Goal: Information Seeking & Learning: Learn about a topic

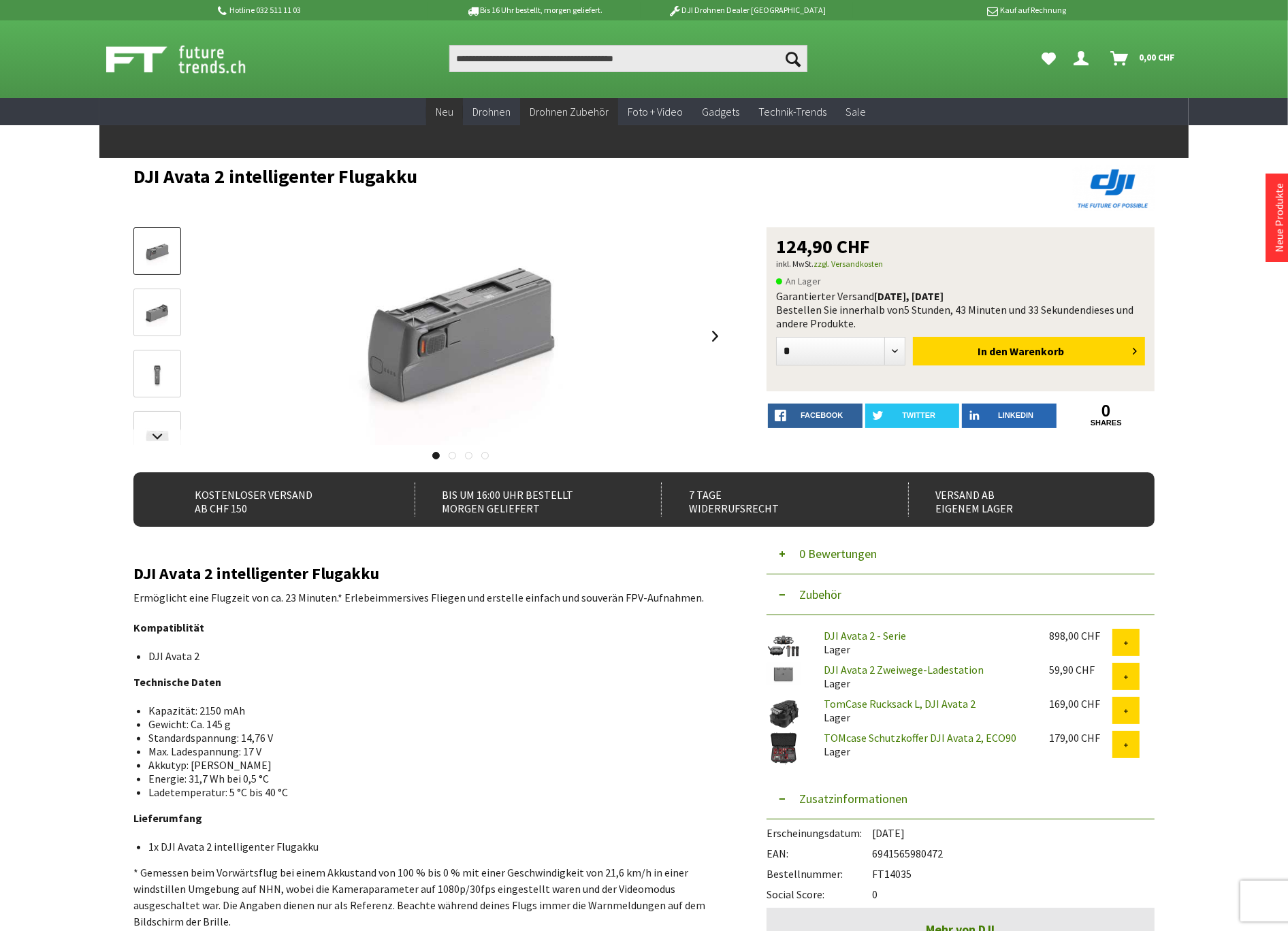
click at [450, 113] on span "Neu" at bounding box center [445, 111] width 18 height 14
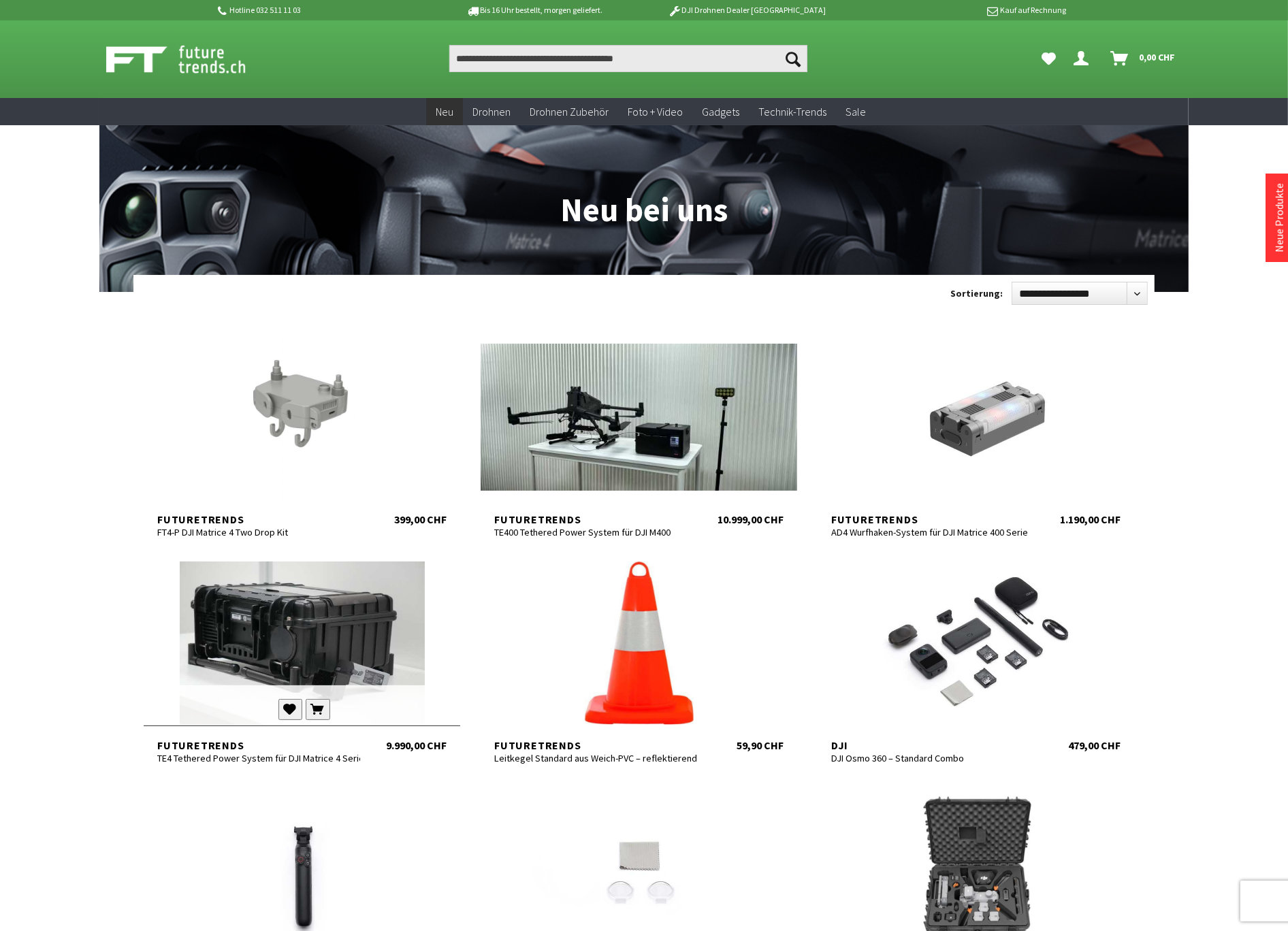
click at [320, 631] on div at bounding box center [302, 643] width 316 height 164
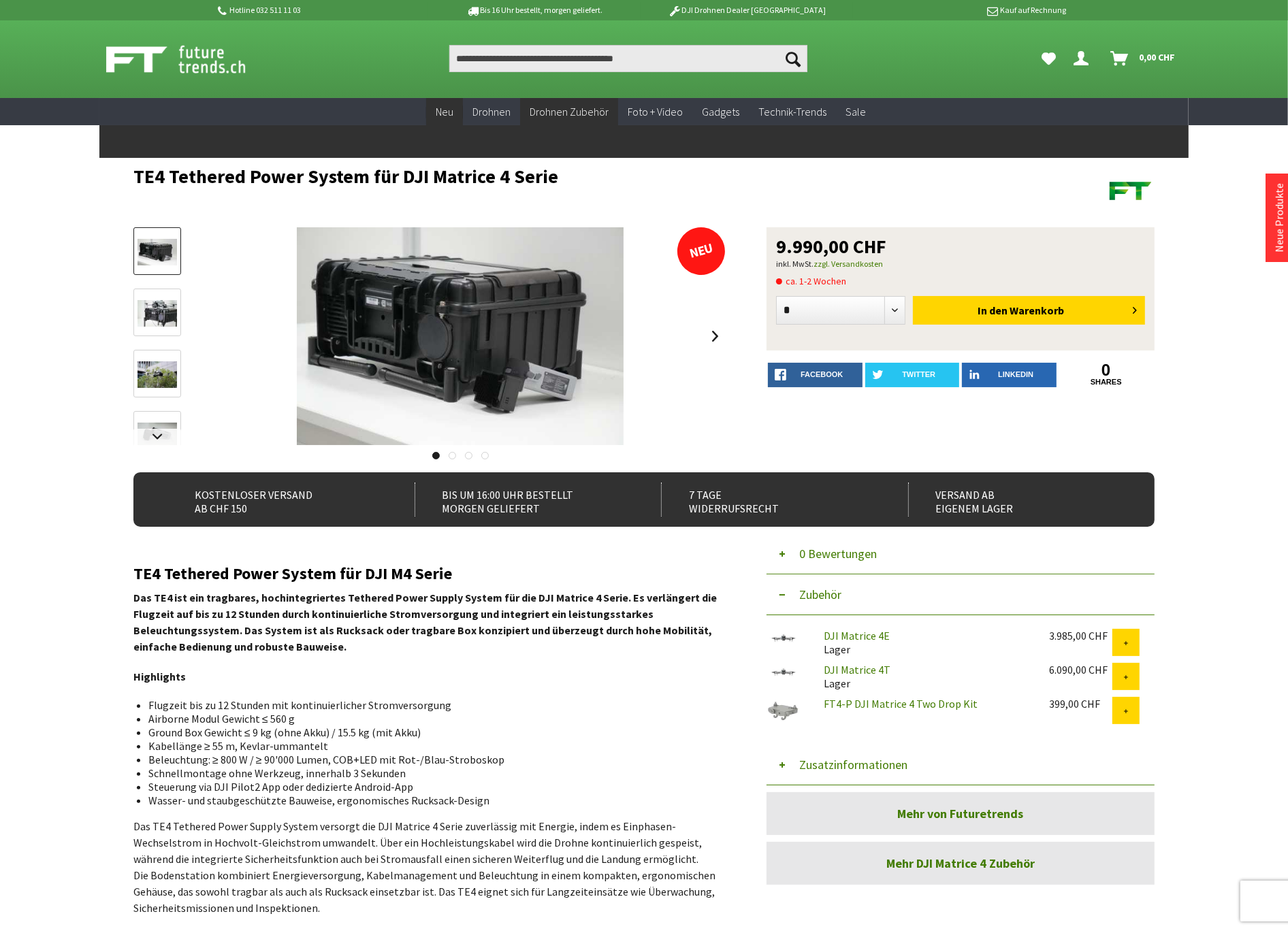
click at [447, 117] on span "Neu" at bounding box center [445, 111] width 18 height 14
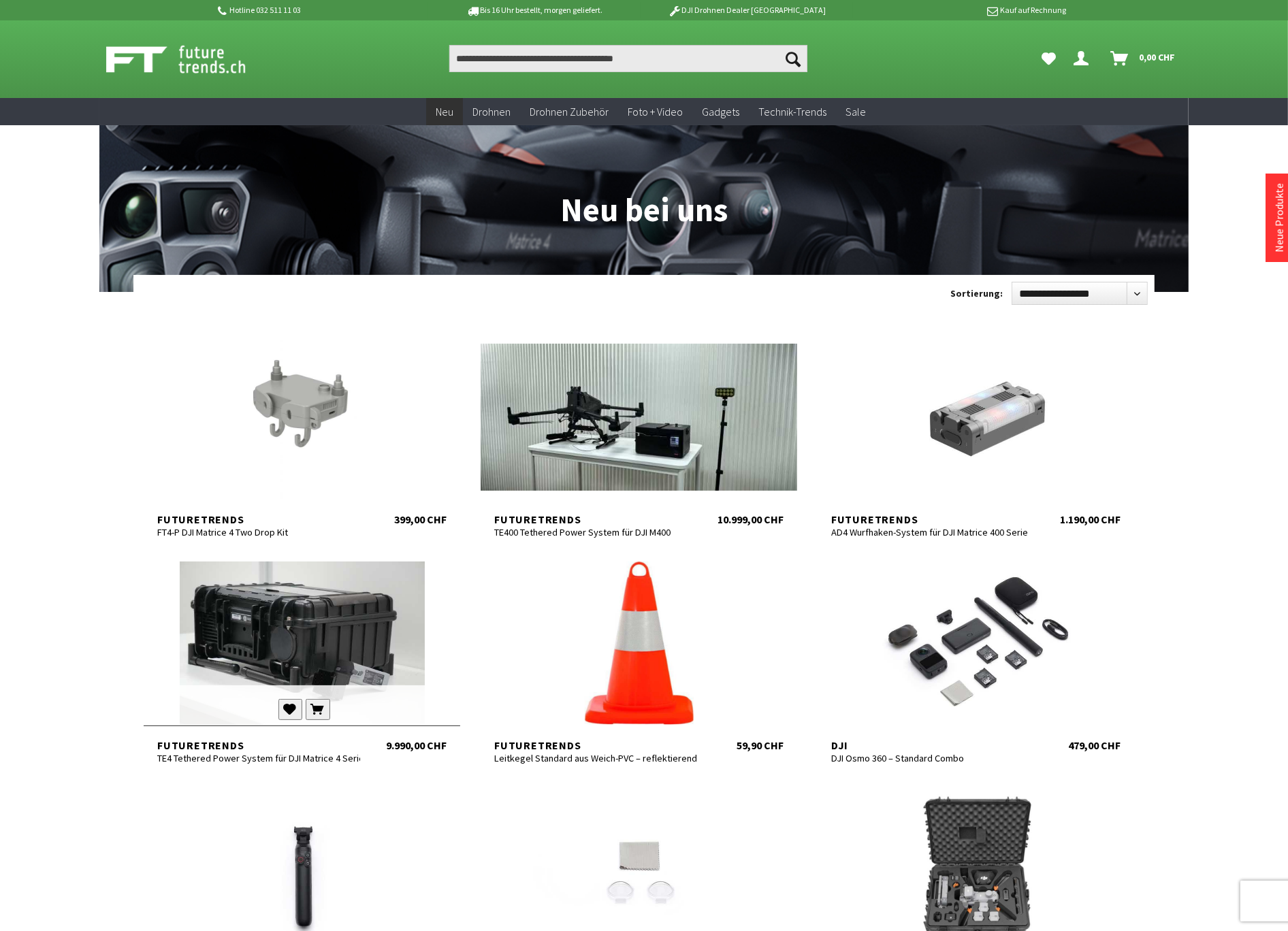
click at [325, 593] on div at bounding box center [302, 643] width 316 height 164
click at [276, 431] on div at bounding box center [302, 417] width 316 height 164
click at [265, 643] on div at bounding box center [302, 643] width 316 height 164
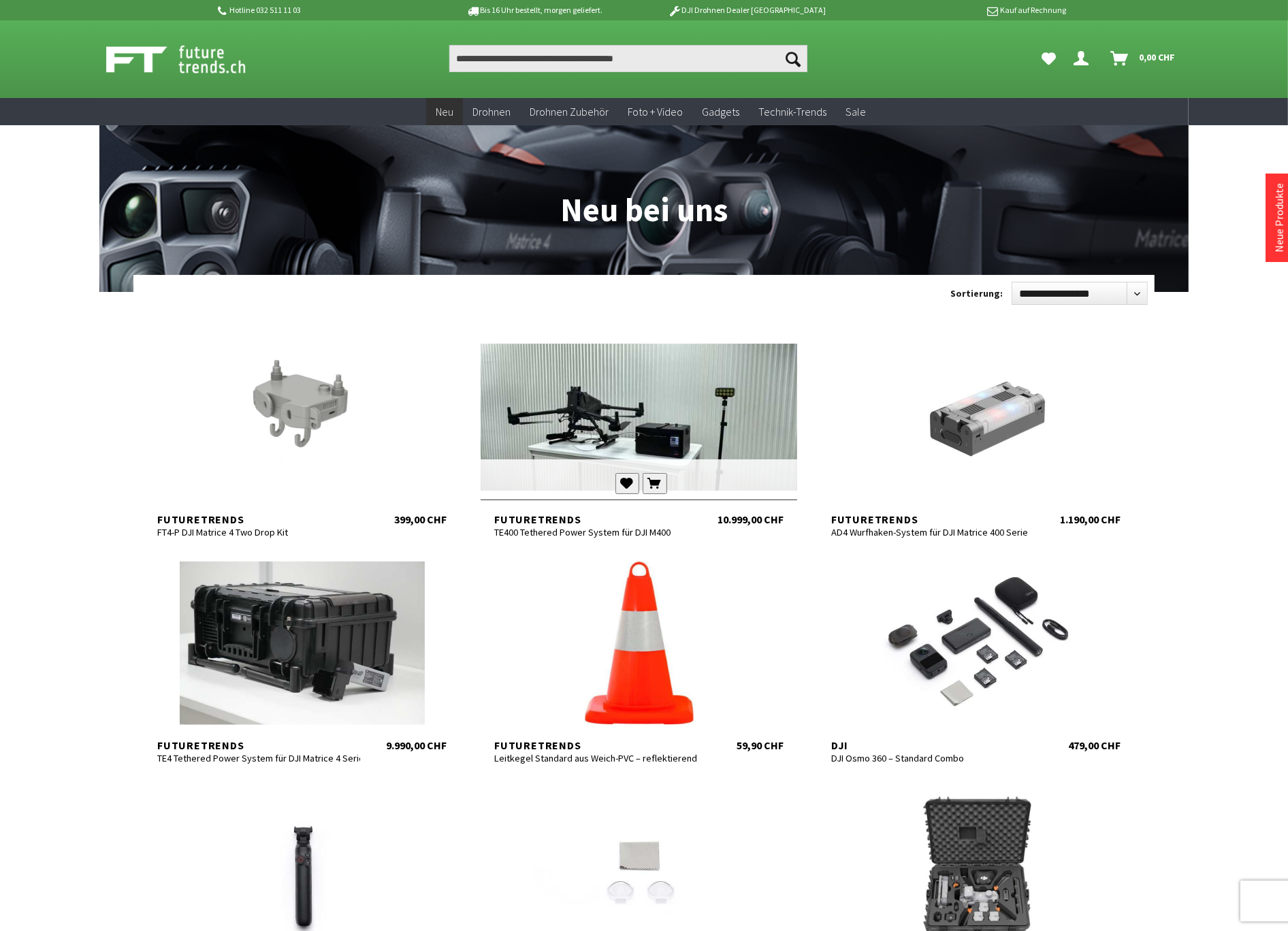
click at [549, 438] on div at bounding box center [639, 417] width 316 height 164
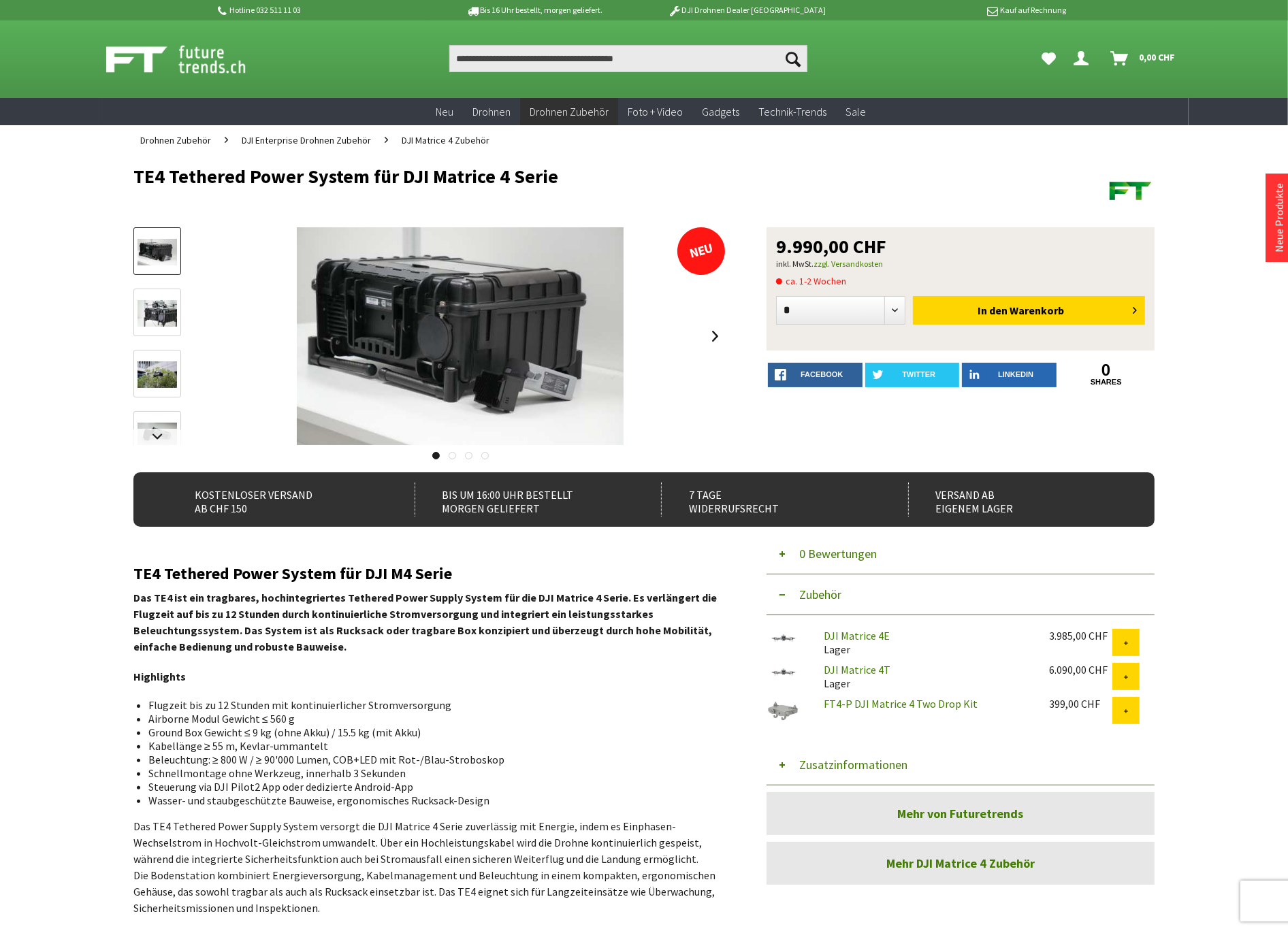
click at [842, 764] on button "Zusatzinformationen" at bounding box center [961, 765] width 388 height 41
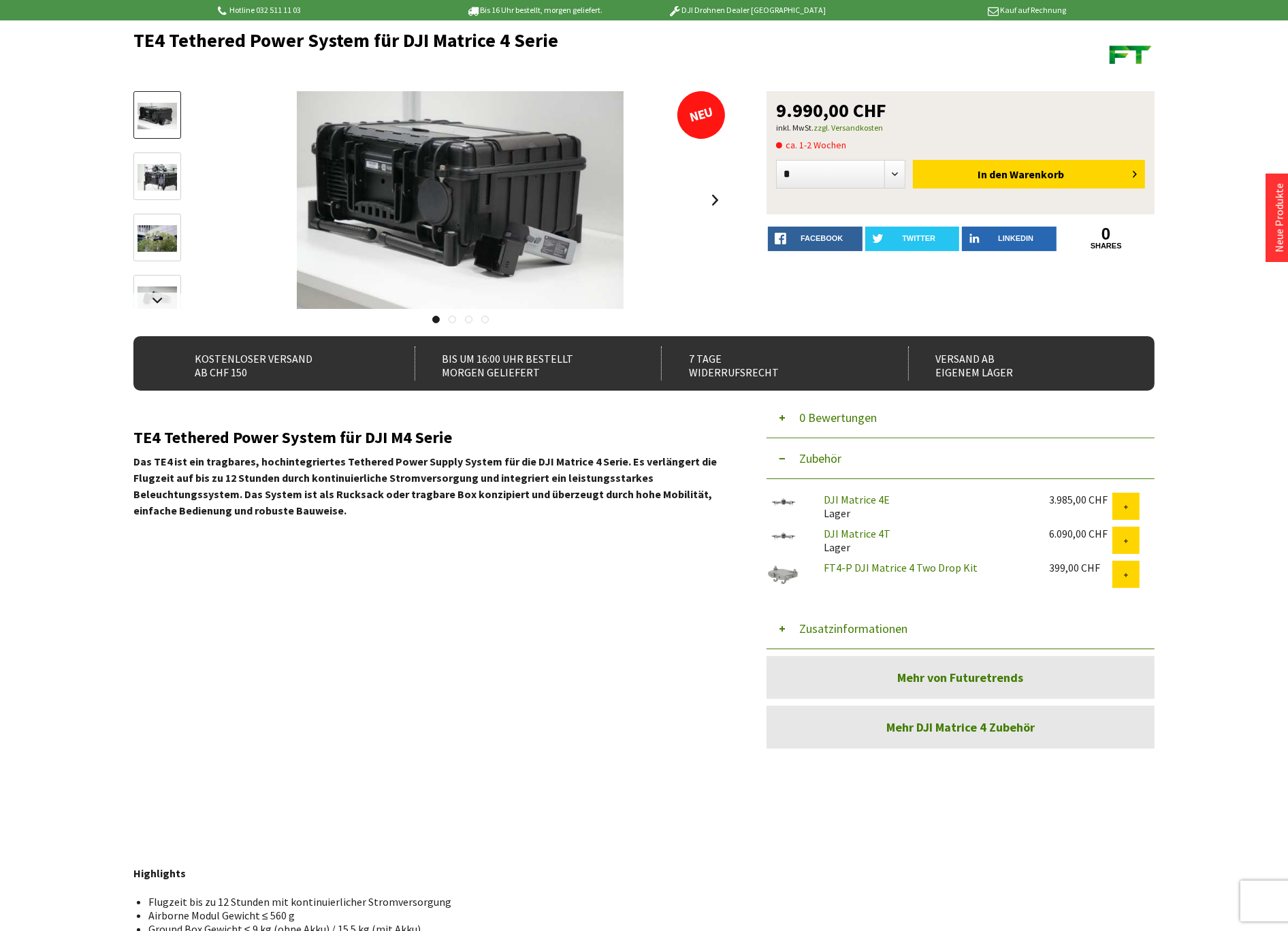
scroll to position [76, 0]
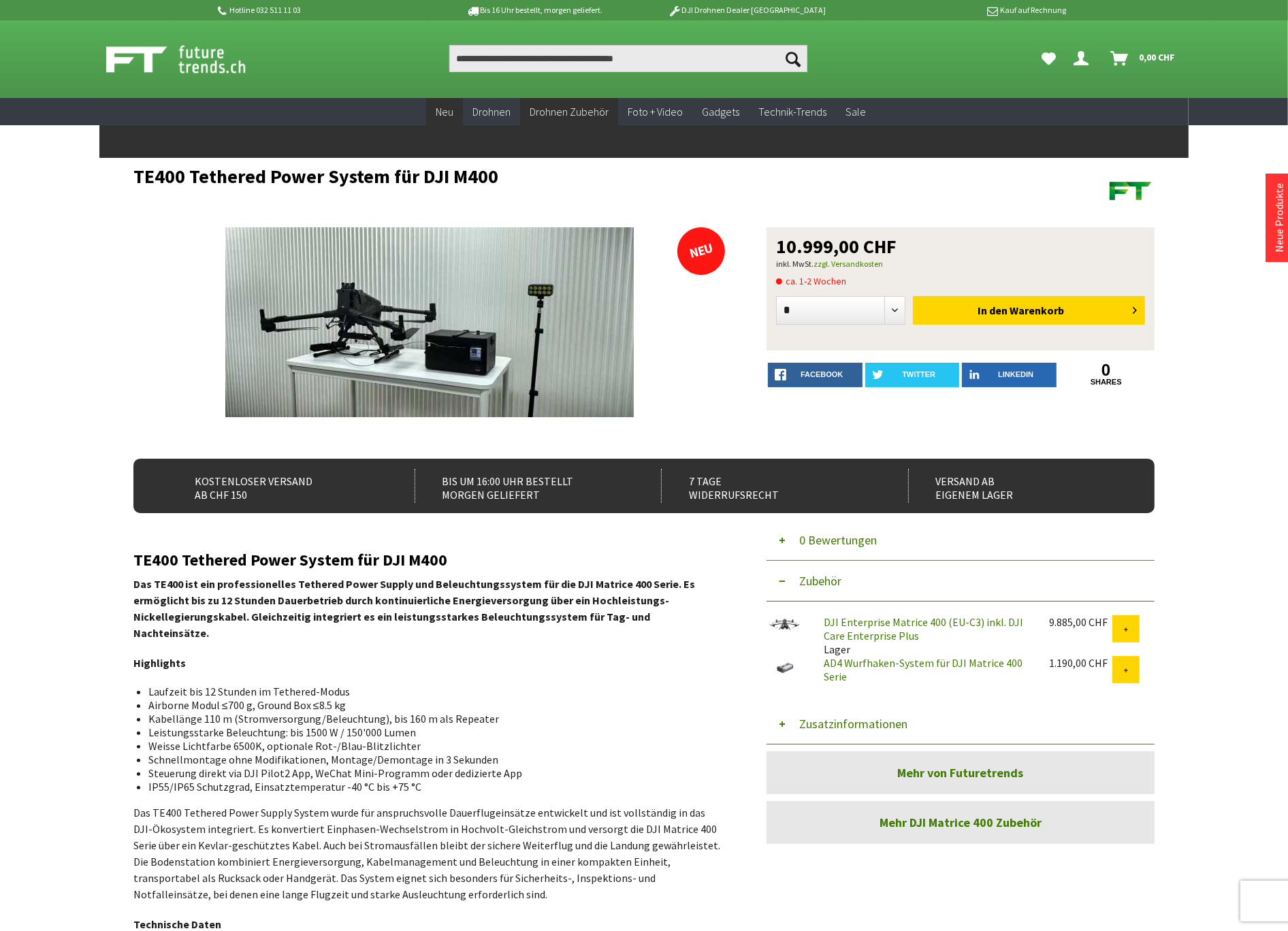
click at [441, 111] on span "Neu" at bounding box center [445, 111] width 18 height 14
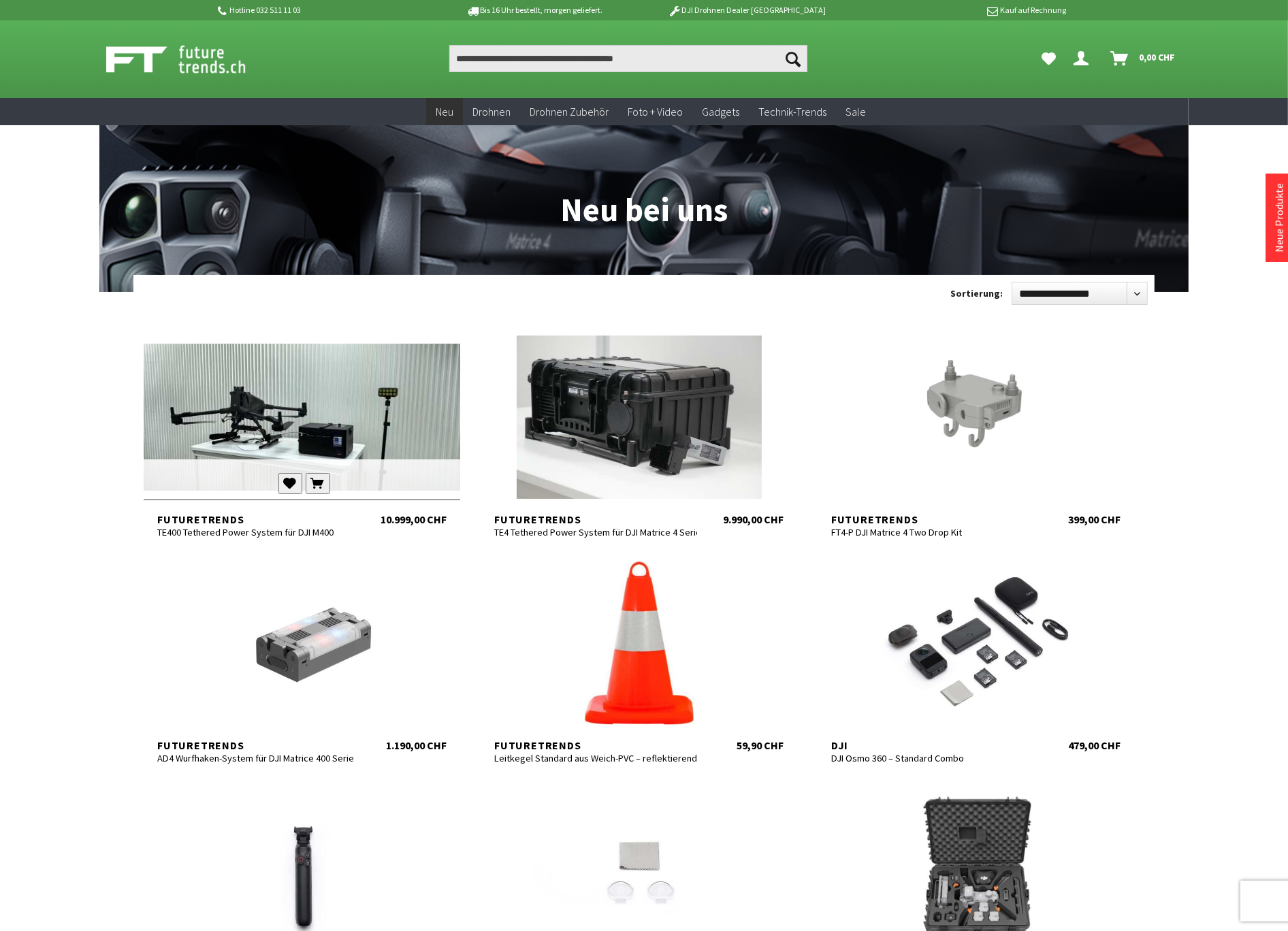
click at [260, 410] on div at bounding box center [302, 417] width 316 height 164
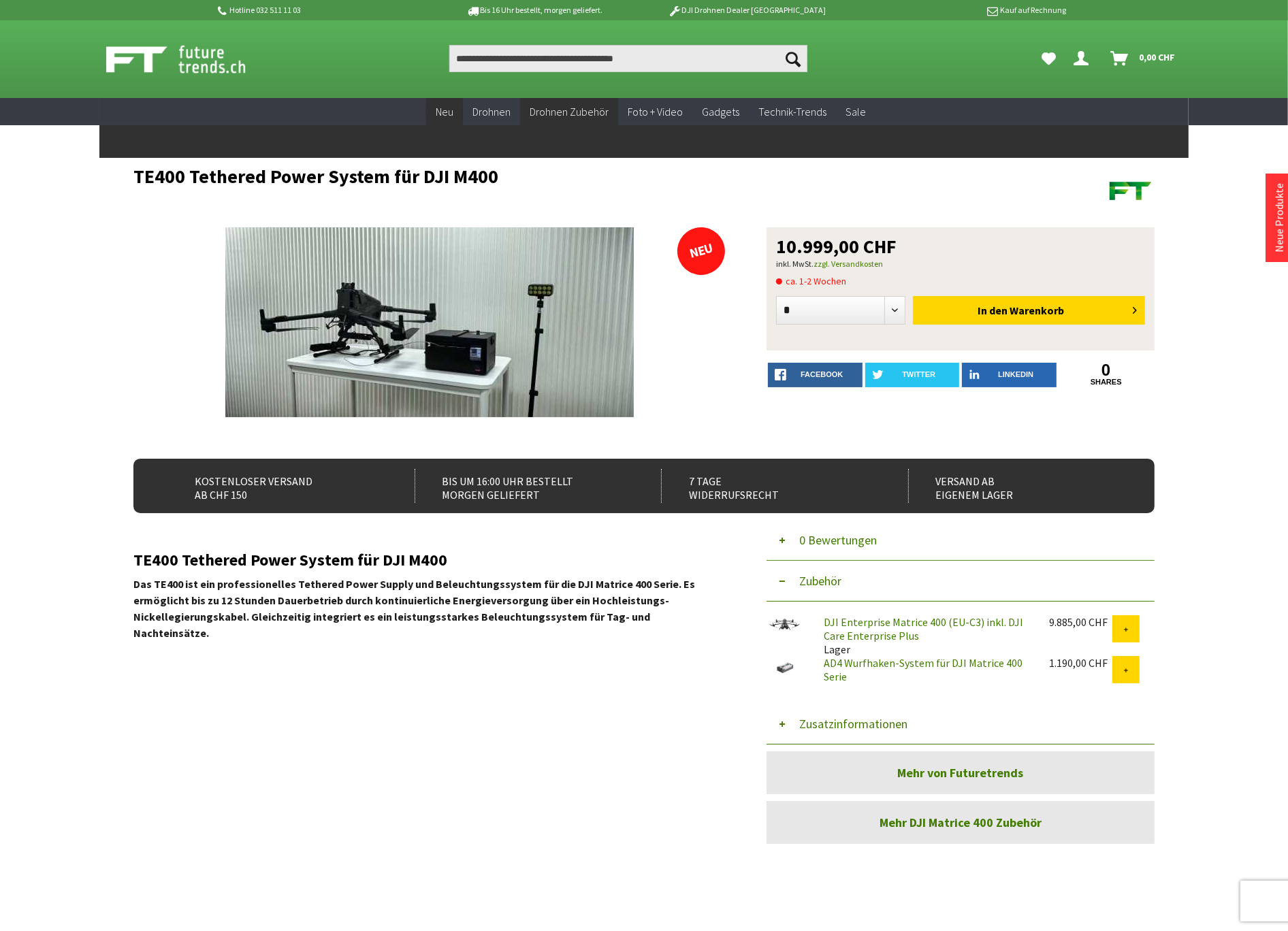
click at [453, 110] on span "Neu" at bounding box center [445, 111] width 18 height 14
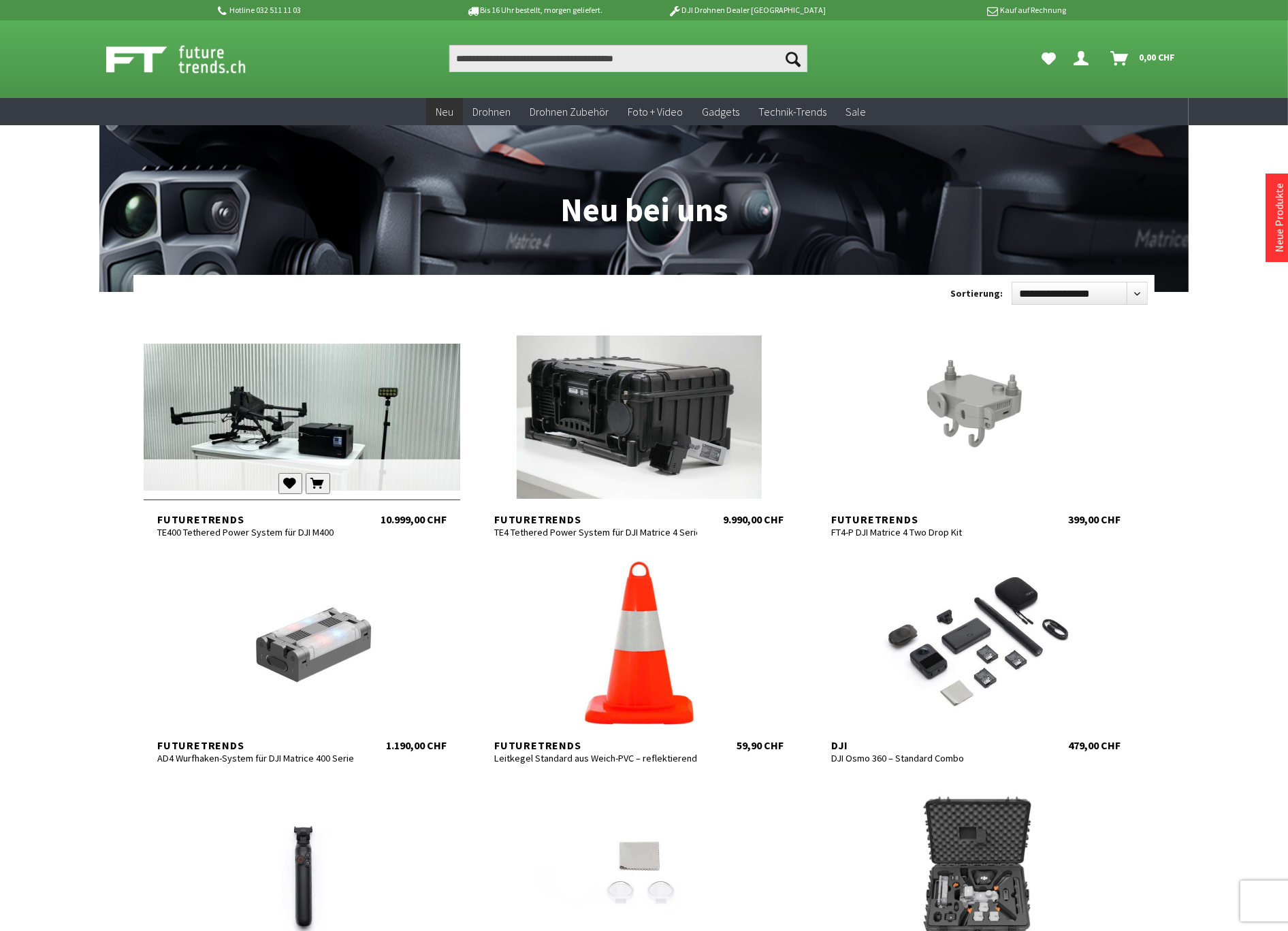
click at [355, 413] on div at bounding box center [302, 417] width 316 height 164
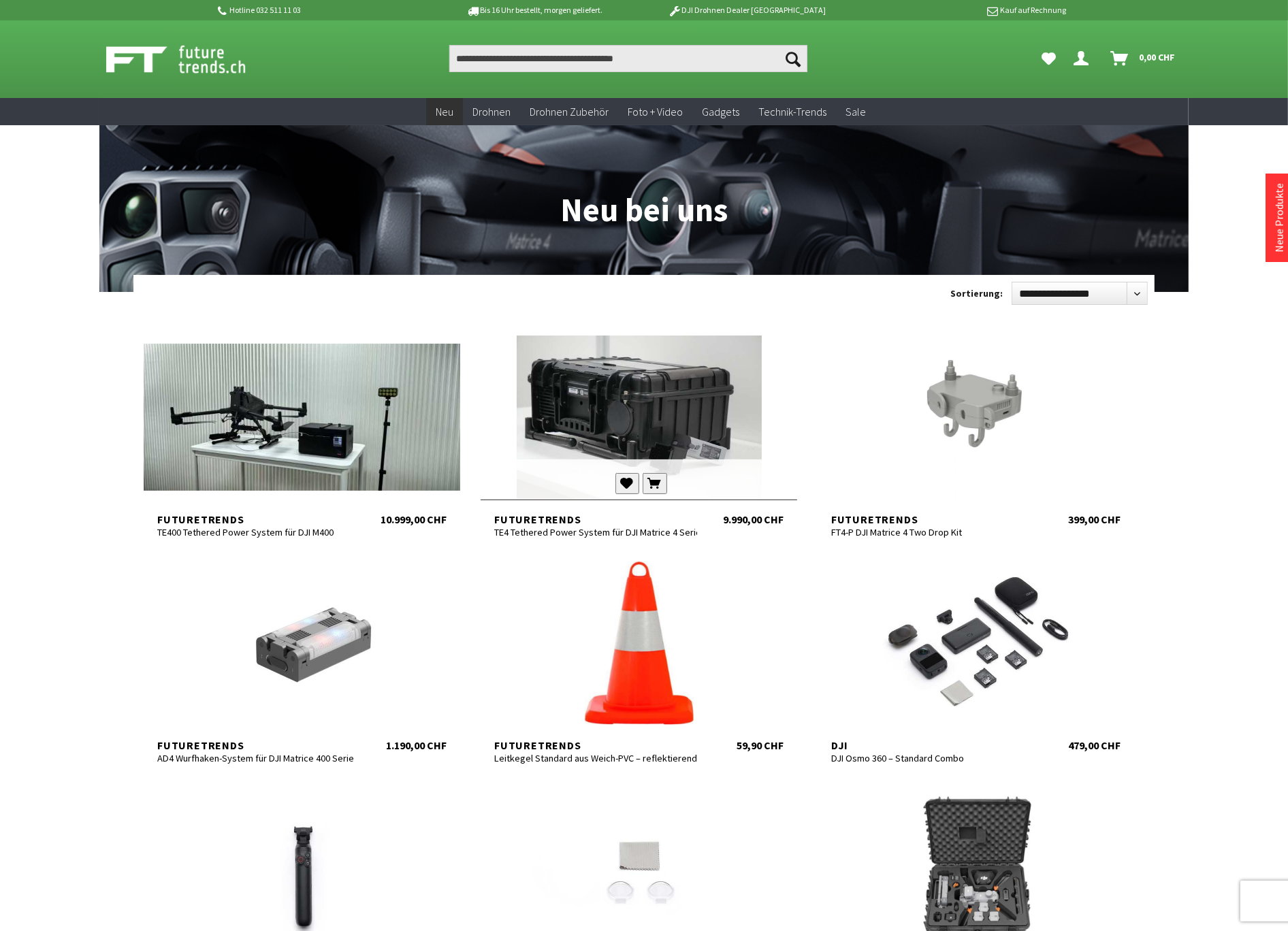
click at [624, 400] on div at bounding box center [639, 417] width 316 height 164
click at [941, 392] on div at bounding box center [976, 417] width 316 height 164
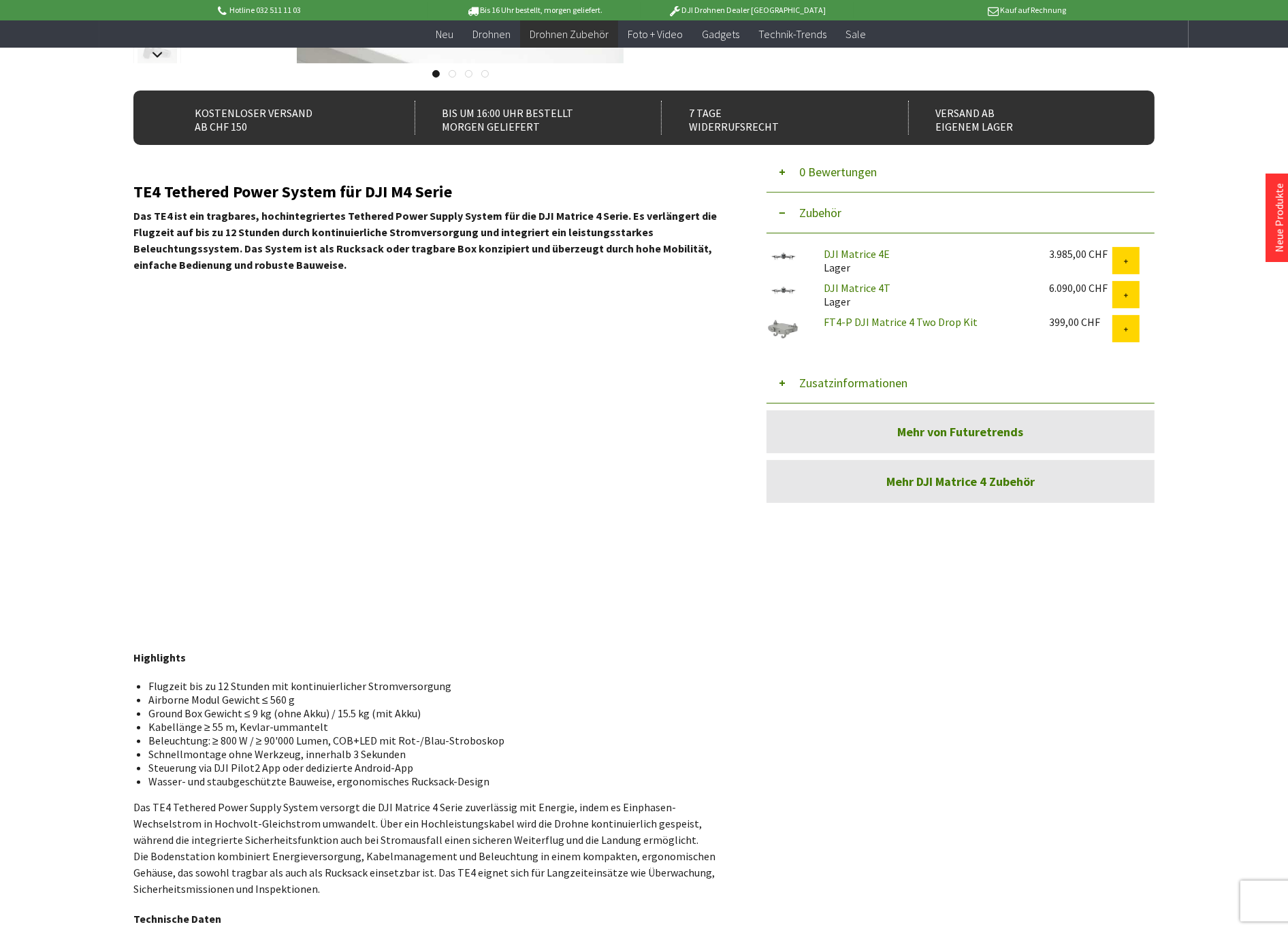
scroll to position [378, 0]
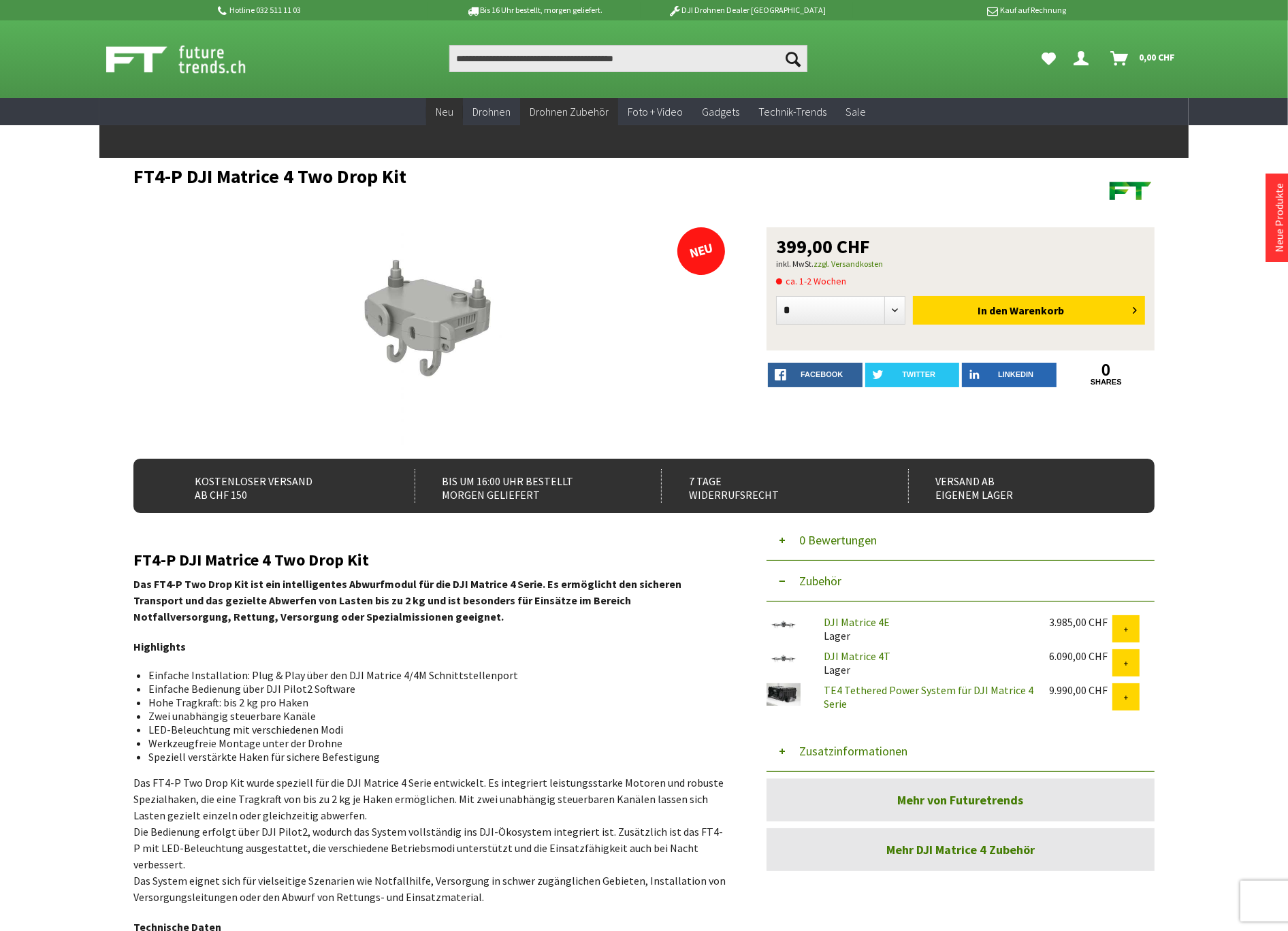
click at [450, 107] on span "Neu" at bounding box center [445, 111] width 18 height 14
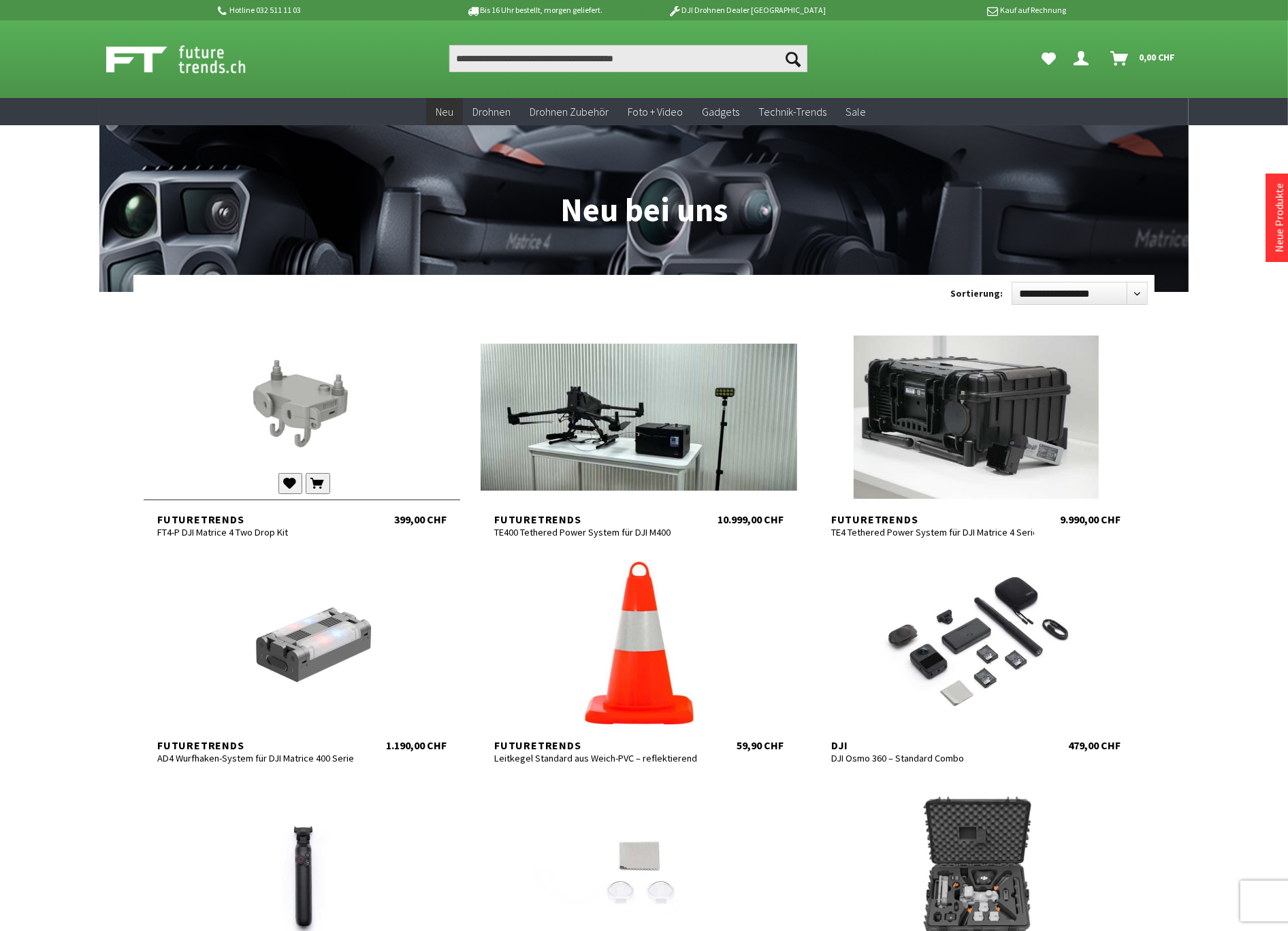
click at [268, 395] on div at bounding box center [302, 417] width 316 height 164
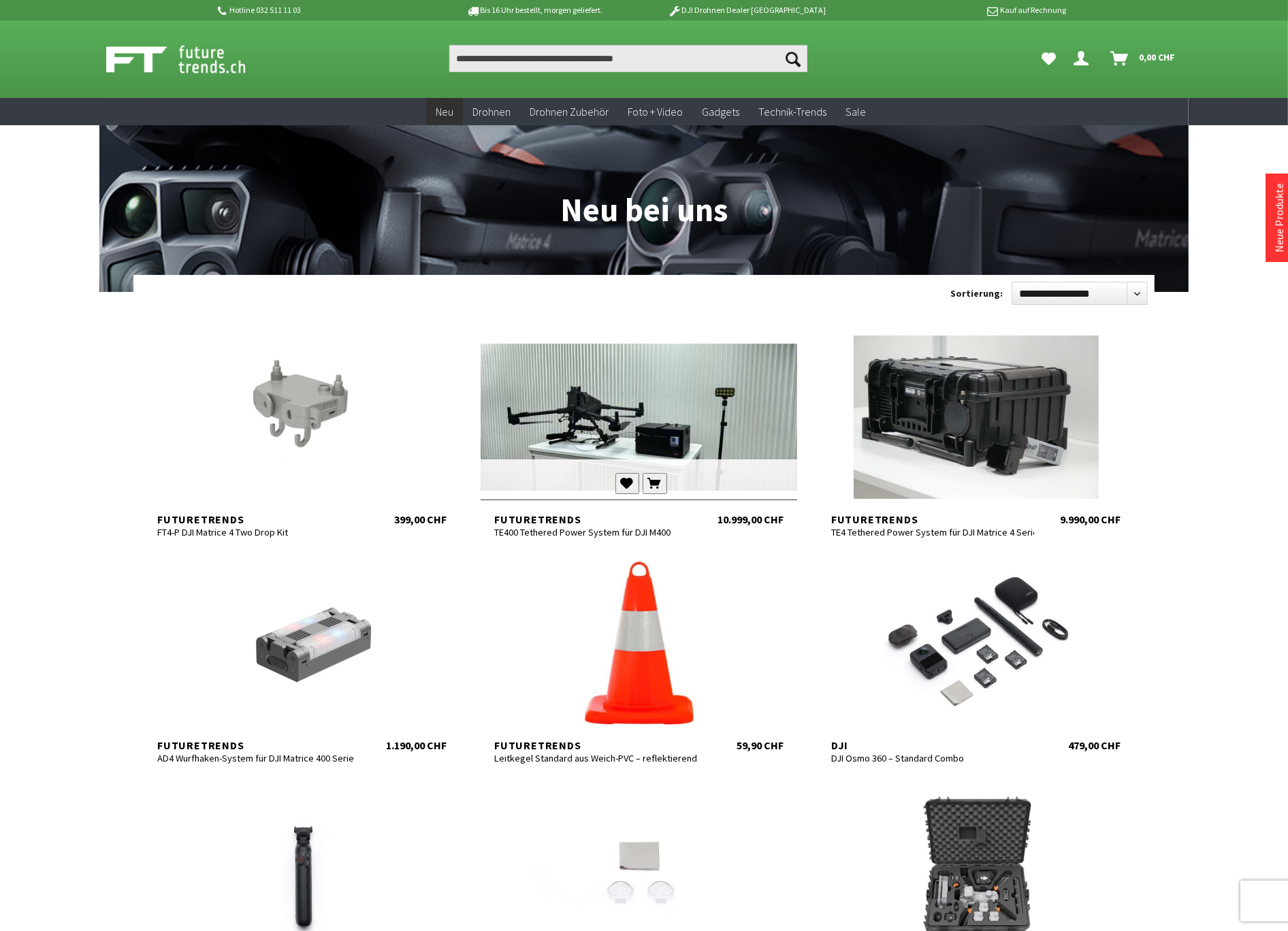
click at [617, 442] on div at bounding box center [639, 417] width 316 height 164
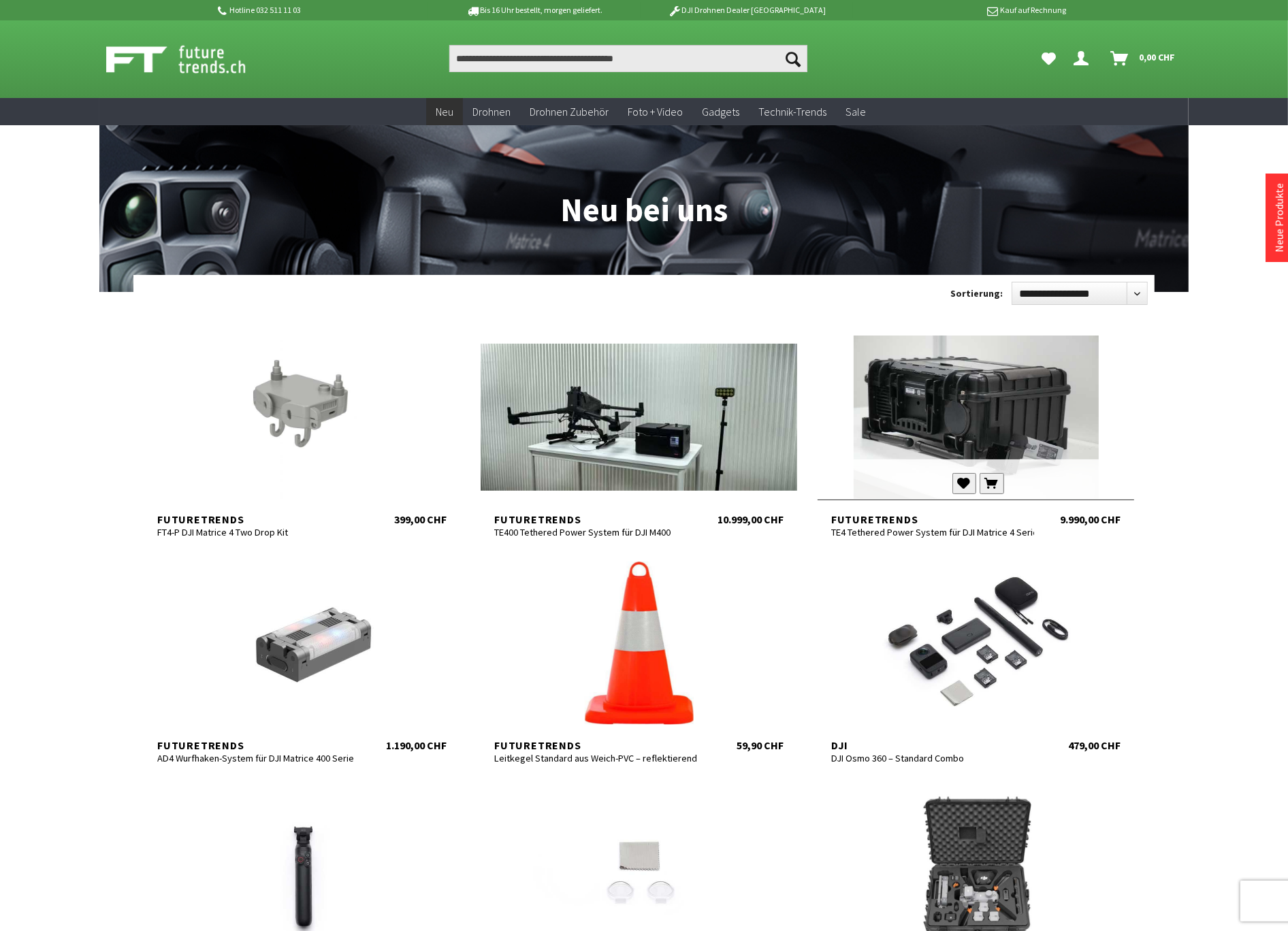
click at [1009, 399] on div at bounding box center [976, 417] width 316 height 164
click at [309, 398] on div at bounding box center [302, 417] width 316 height 164
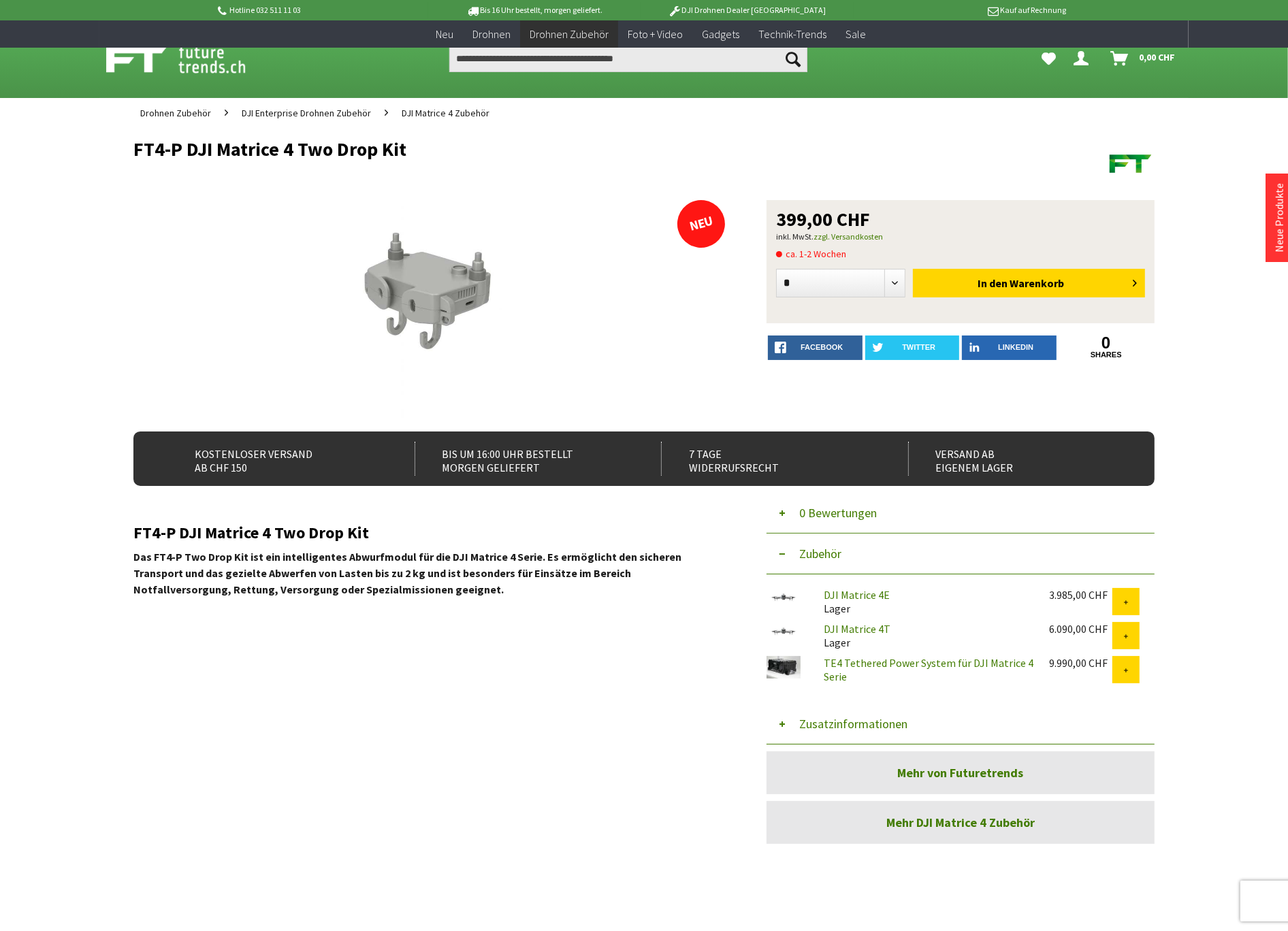
scroll to position [454, 0]
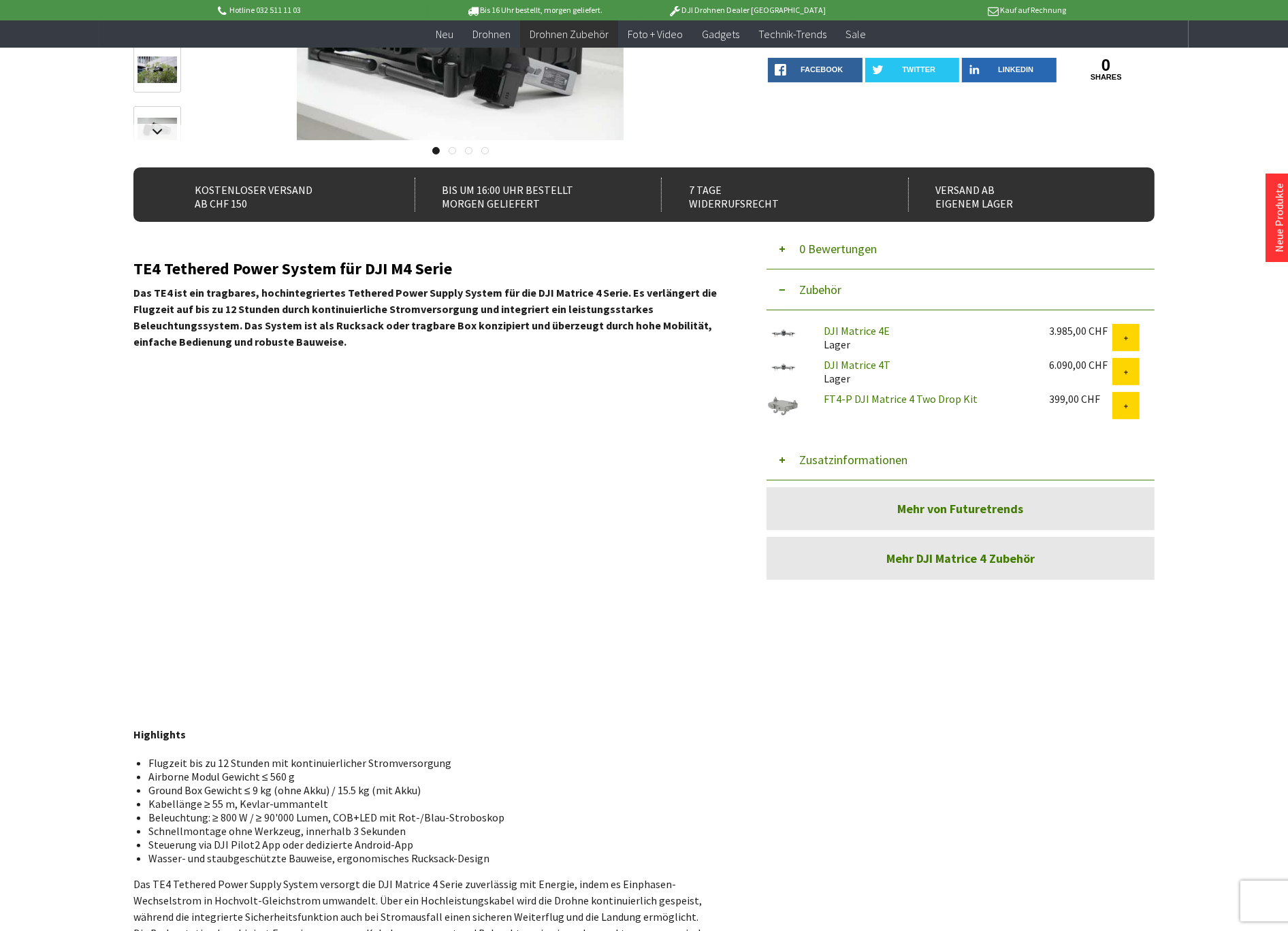
scroll to position [378, 0]
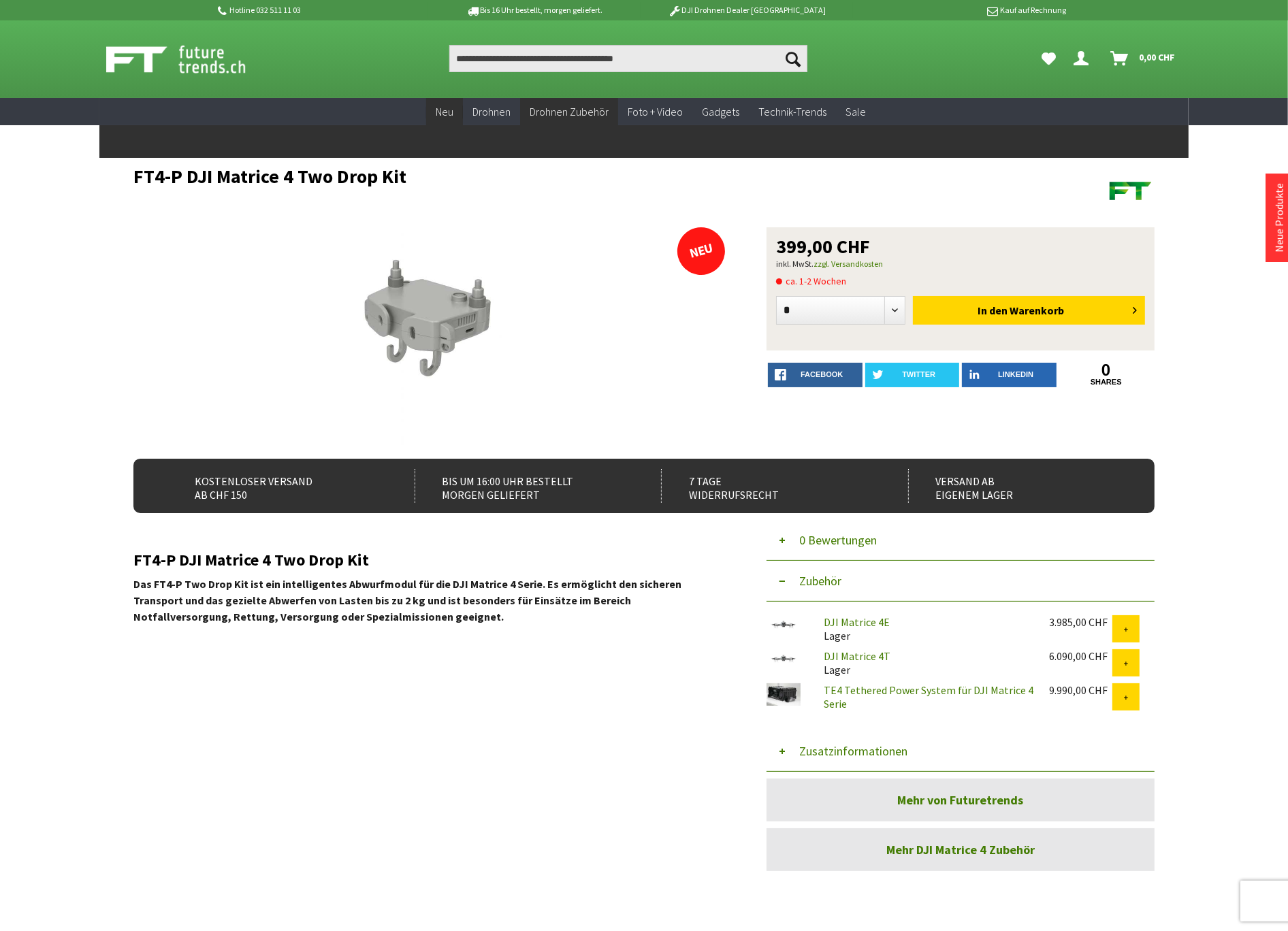
click at [445, 105] on span "Neu" at bounding box center [445, 111] width 18 height 14
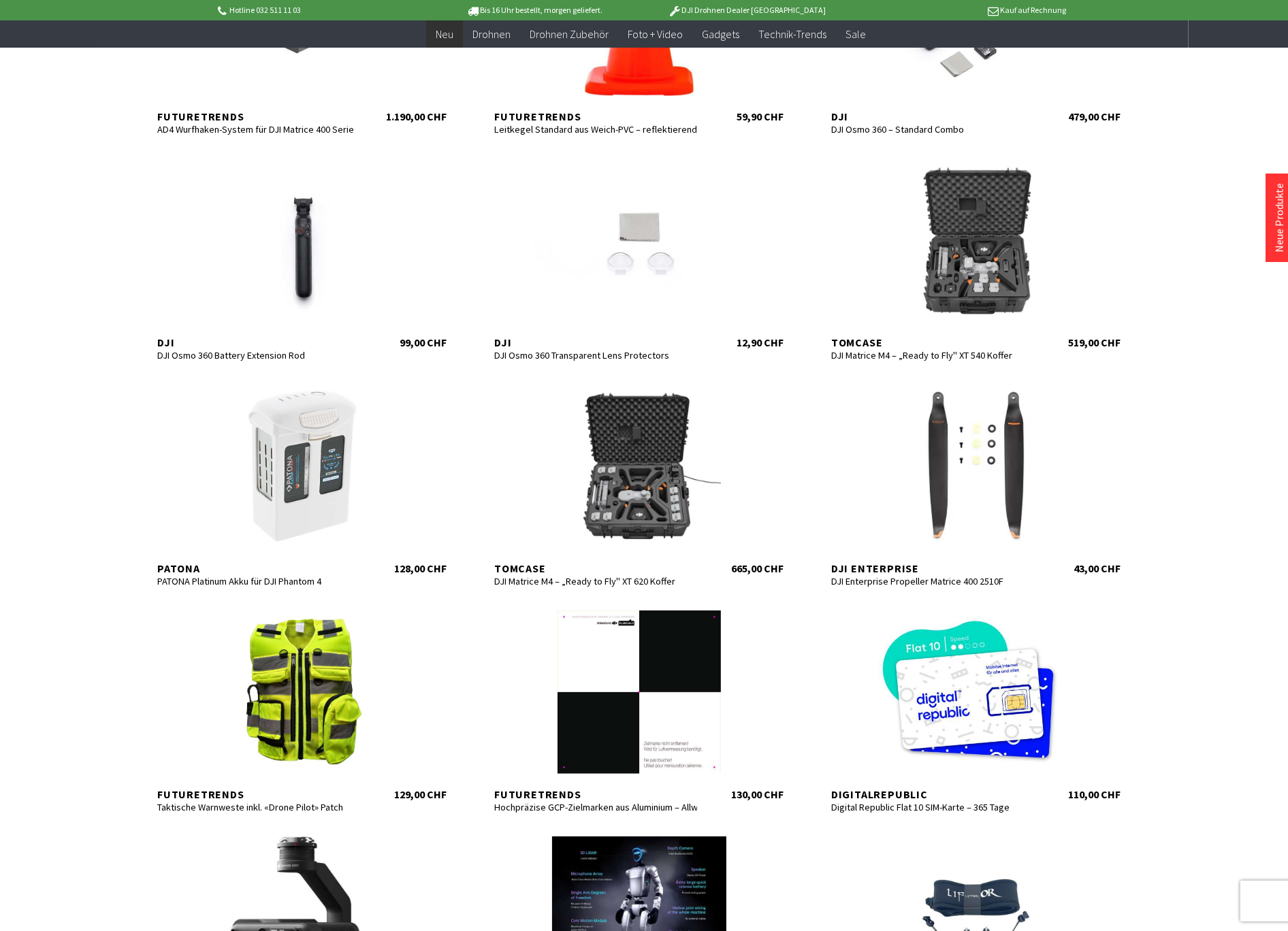
scroll to position [604, 0]
